Goal: Navigation & Orientation: Find specific page/section

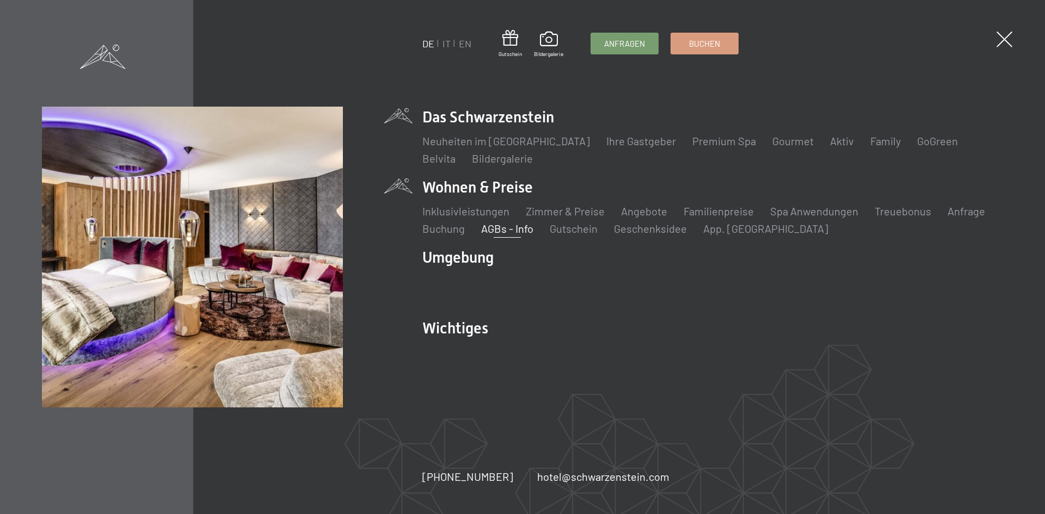
click at [502, 229] on link "AGBs - Info" at bounding box center [507, 228] width 52 height 13
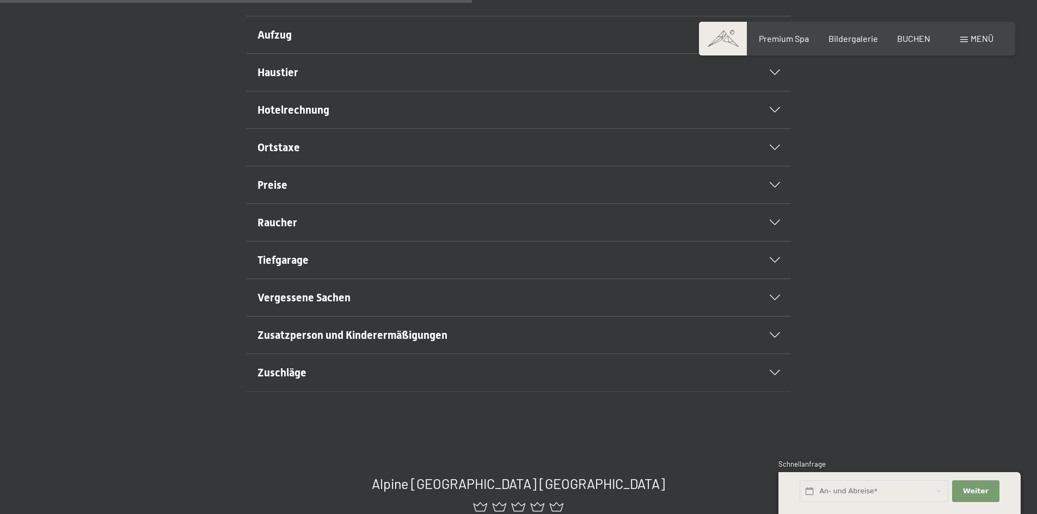
scroll to position [599, 0]
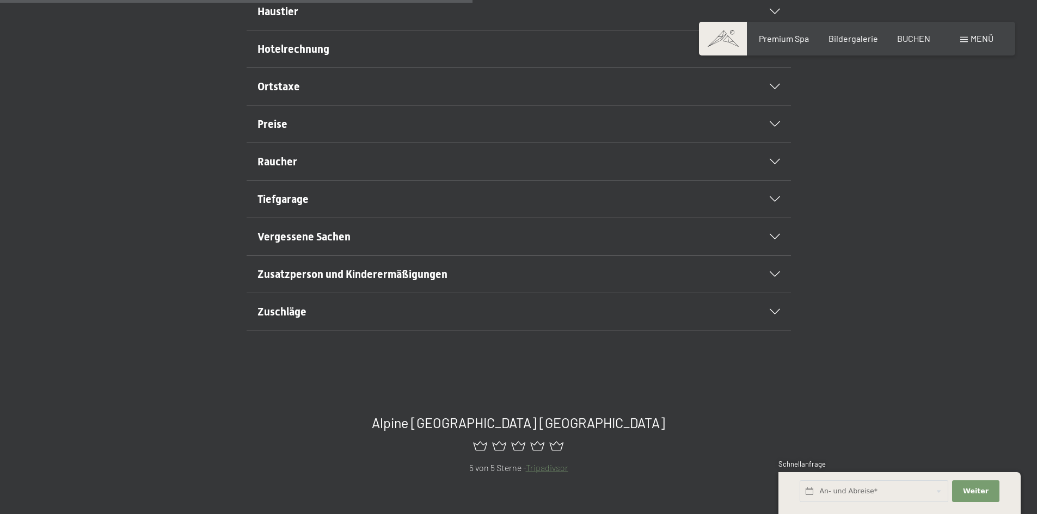
click at [323, 243] on span "Vergessene Sachen" at bounding box center [303, 236] width 93 height 13
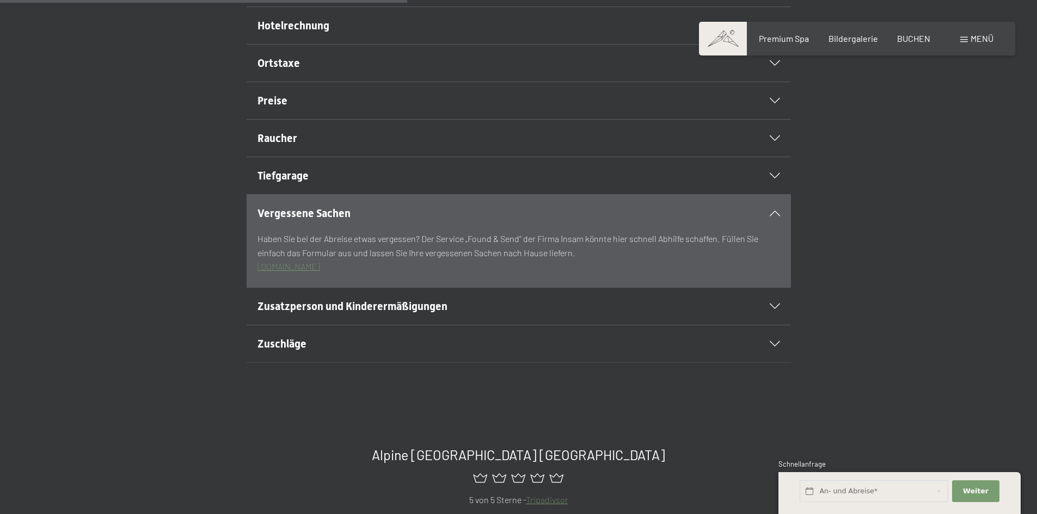
scroll to position [498, 0]
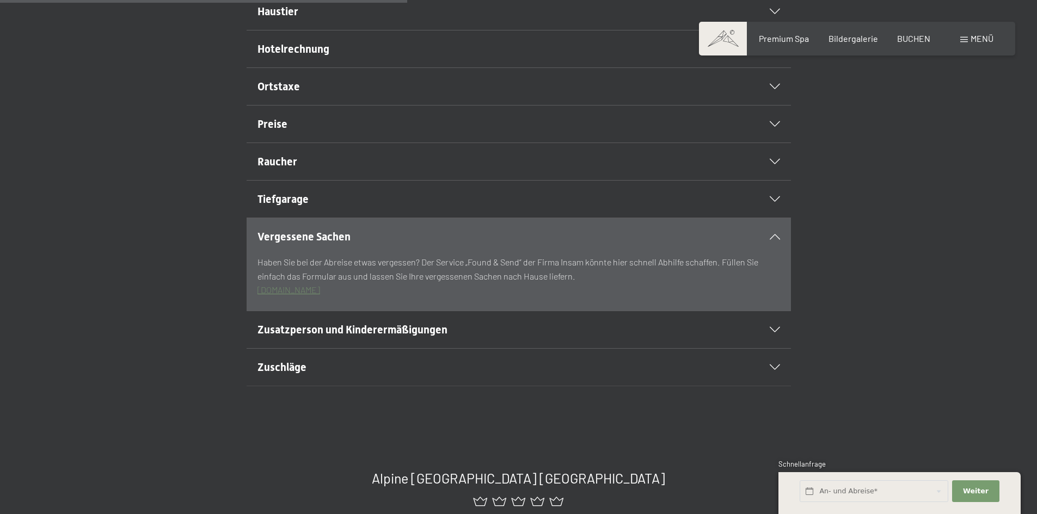
click at [323, 243] on span "Vergessene Sachen" at bounding box center [303, 236] width 93 height 13
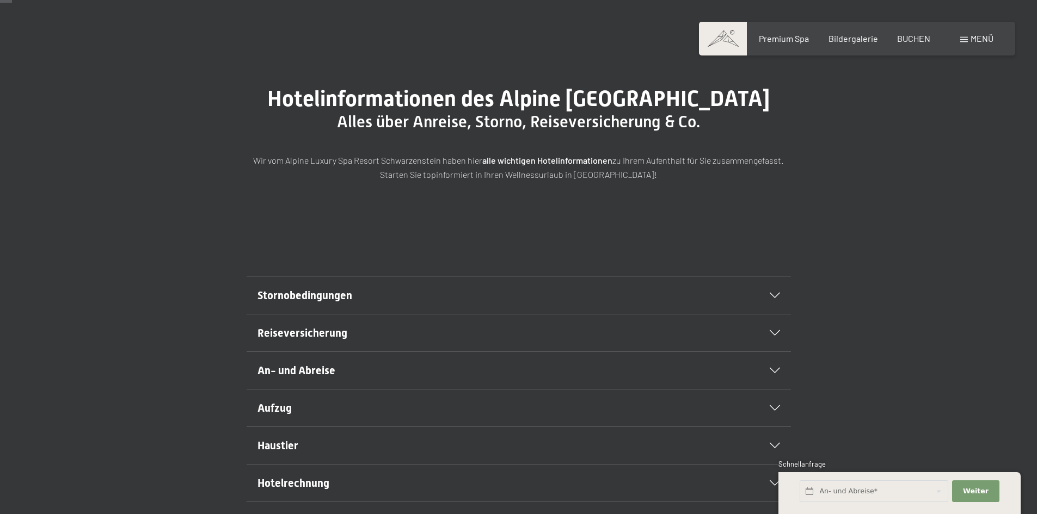
scroll to position [8, 0]
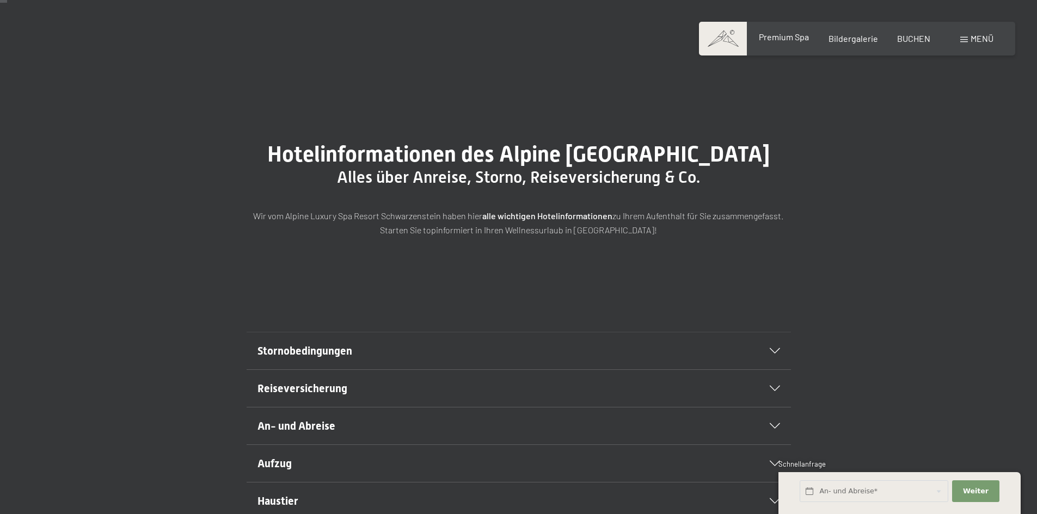
click at [781, 38] on span "Premium Spa" at bounding box center [783, 37] width 50 height 10
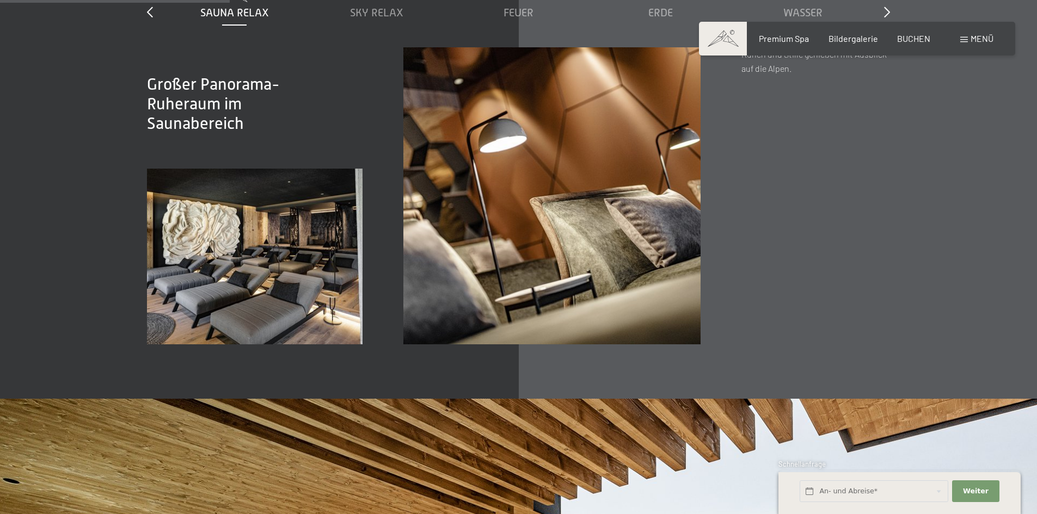
scroll to position [1796, 0]
